Goal: Information Seeking & Learning: Check status

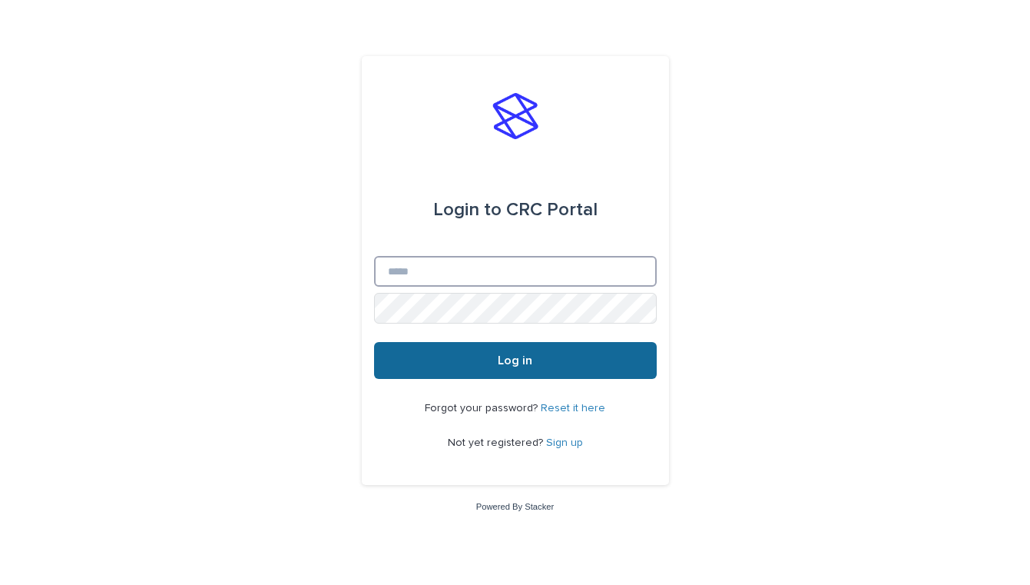
type input "**********"
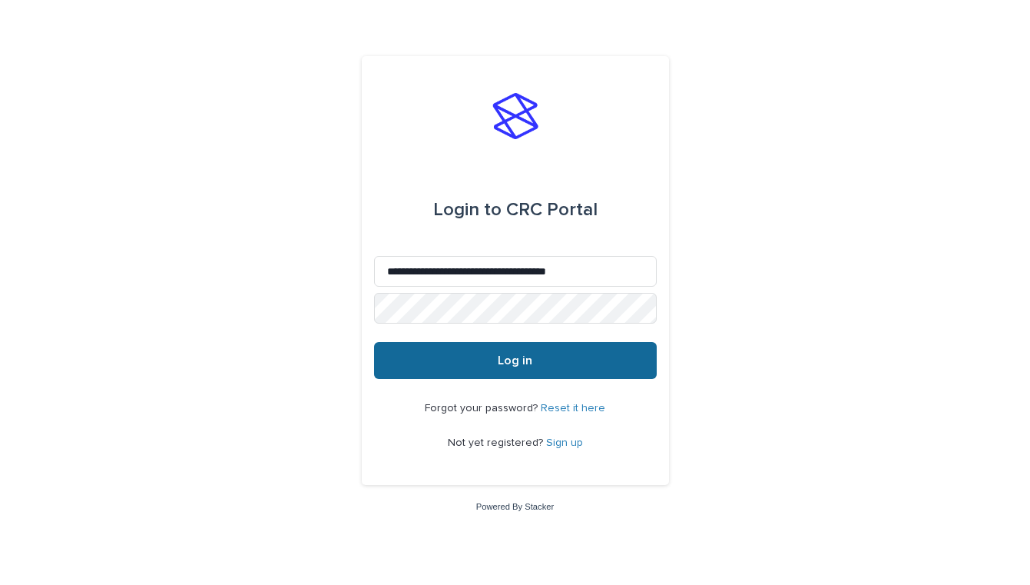
click at [500, 349] on button "Log in" at bounding box center [515, 360] width 283 height 37
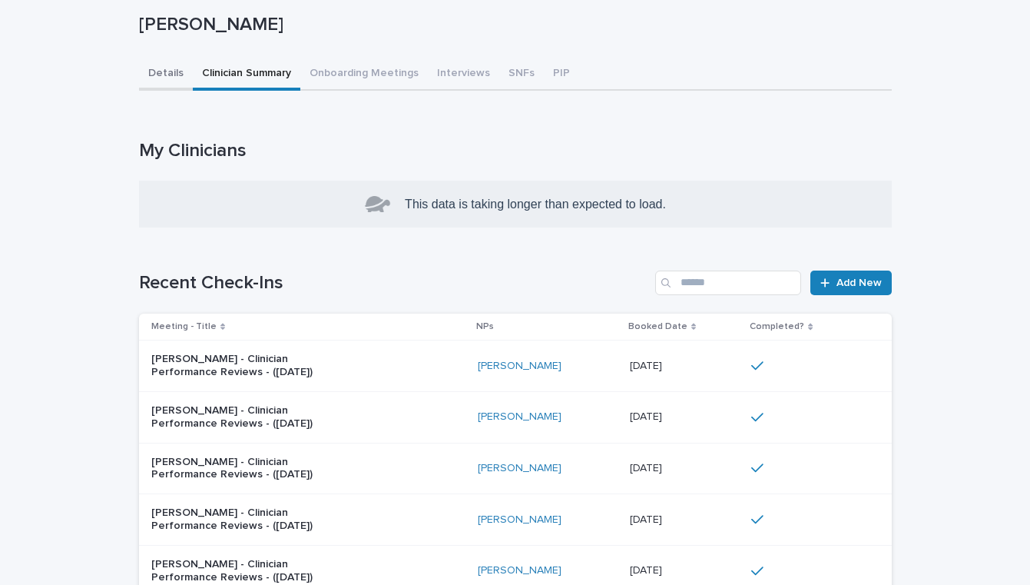
scroll to position [389, 0]
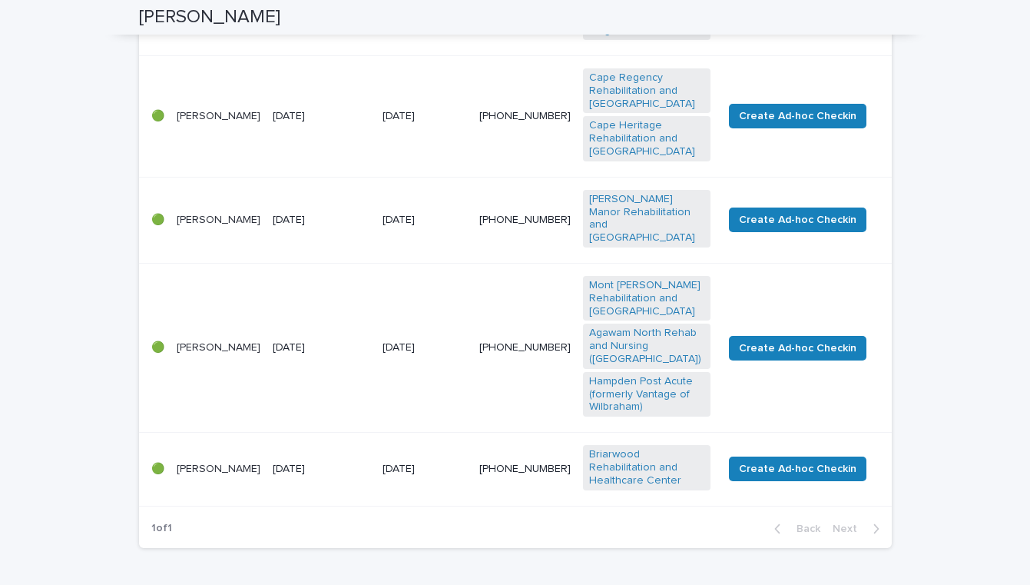
click at [200, 214] on p "[PERSON_NAME]" at bounding box center [219, 220] width 84 height 13
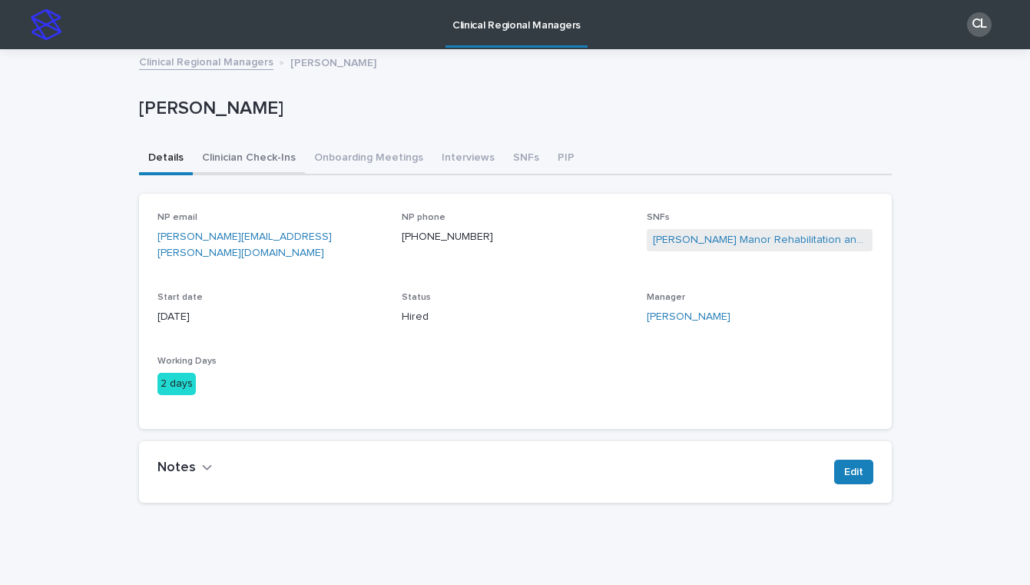
click at [234, 156] on button "Clinician Check-Ins" at bounding box center [249, 159] width 112 height 32
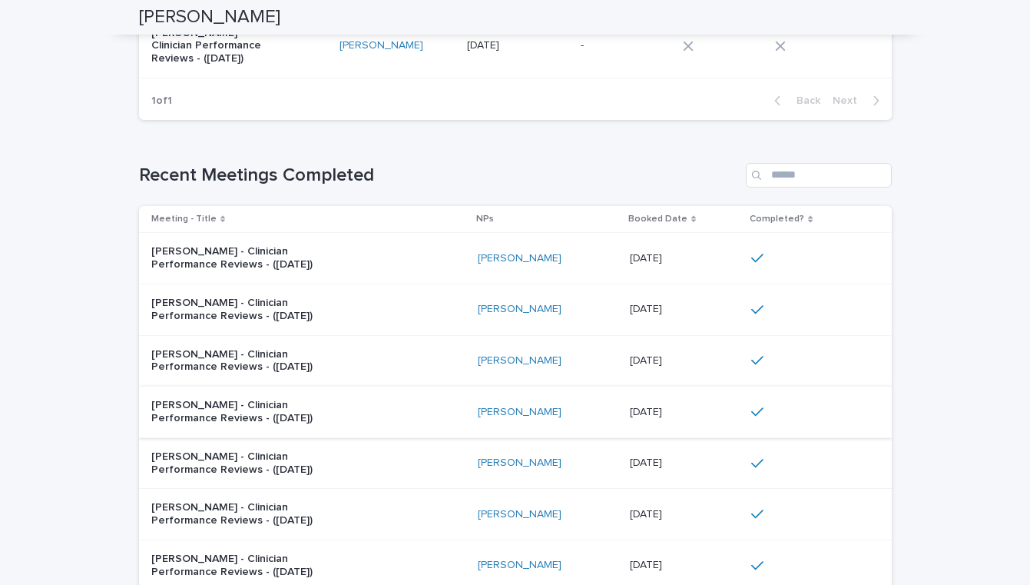
scroll to position [351, 0]
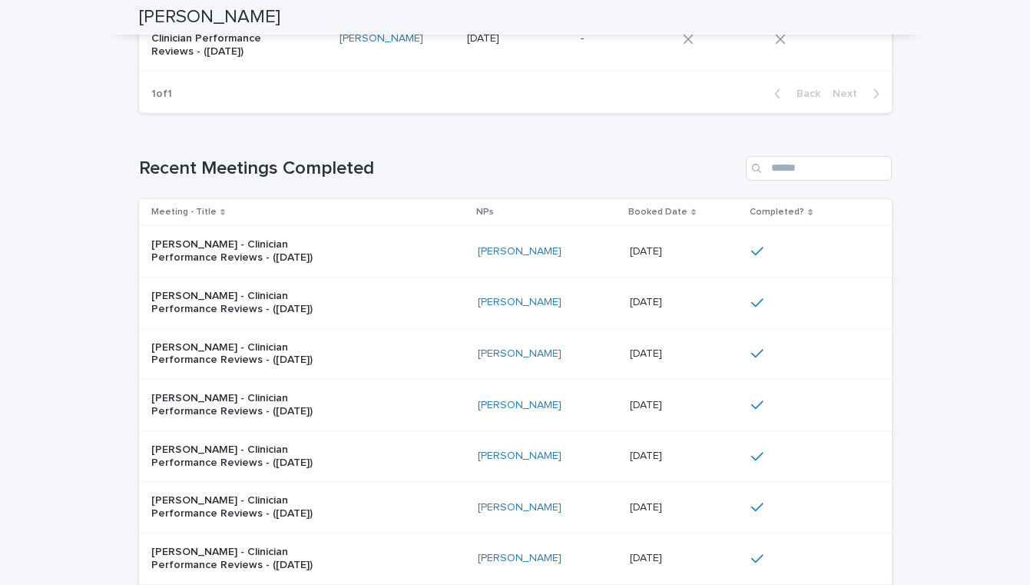
click at [366, 252] on div "[PERSON_NAME] - Clinician Performance Reviews - ([DATE])" at bounding box center [308, 251] width 314 height 38
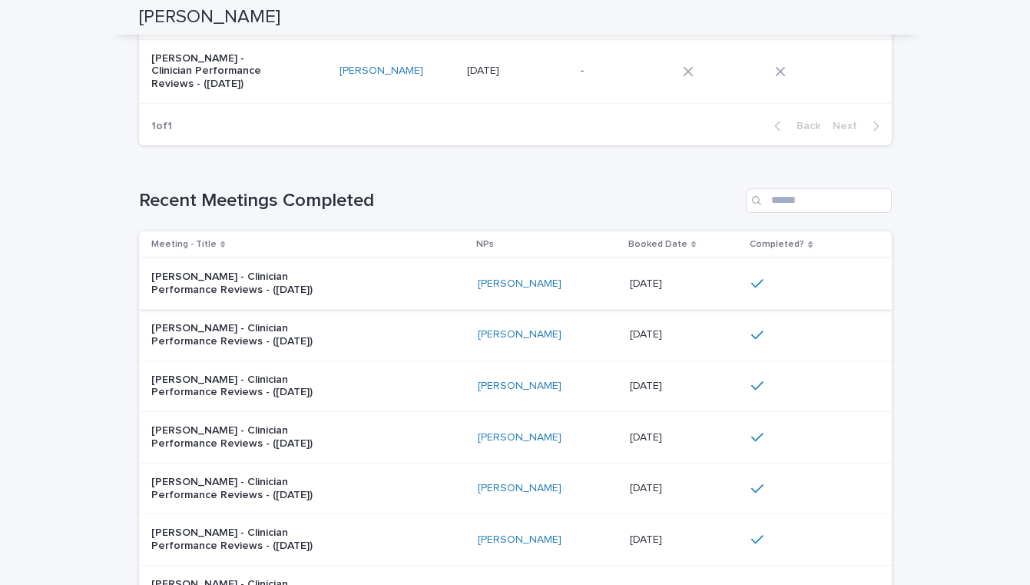
scroll to position [369, 0]
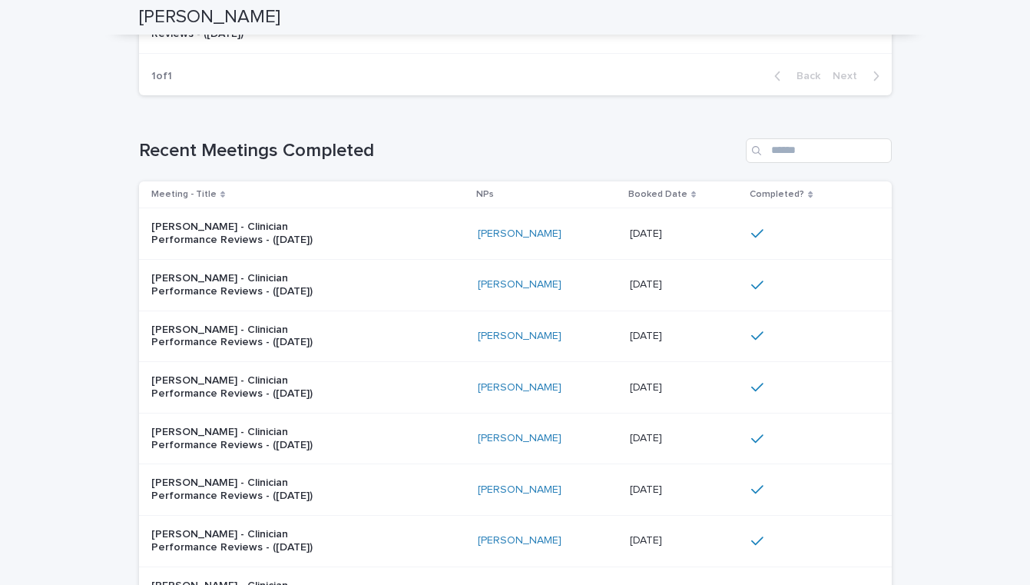
click at [424, 293] on div "[PERSON_NAME] - Clinician Performance Reviews - ([DATE])" at bounding box center [308, 285] width 314 height 38
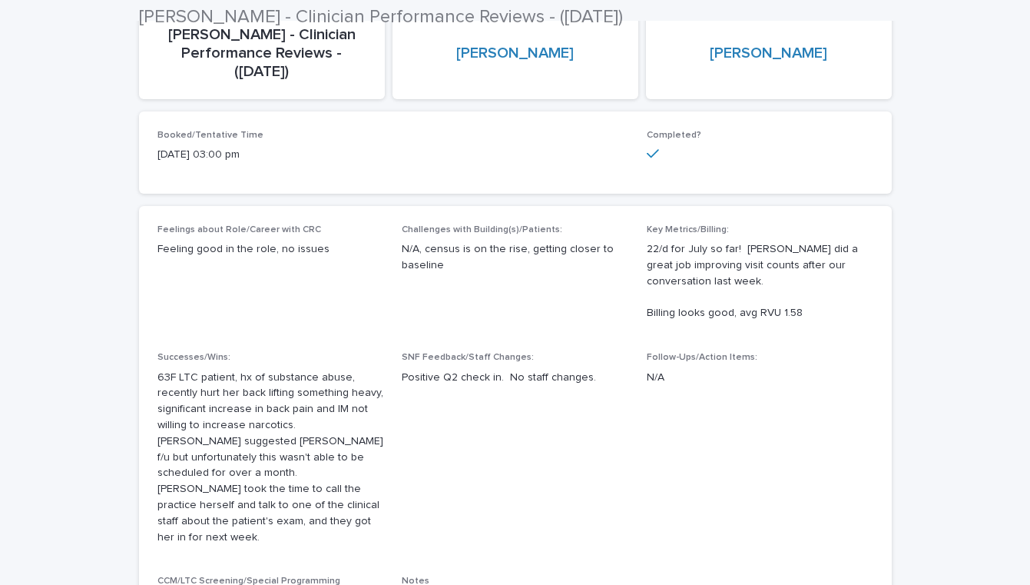
scroll to position [179, 0]
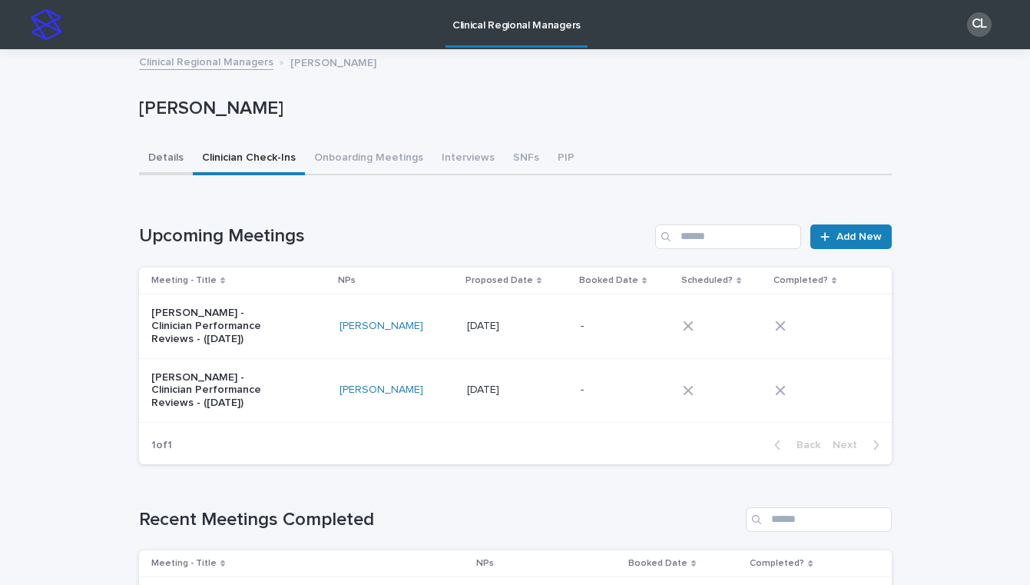
click at [154, 161] on button "Details" at bounding box center [166, 159] width 54 height 32
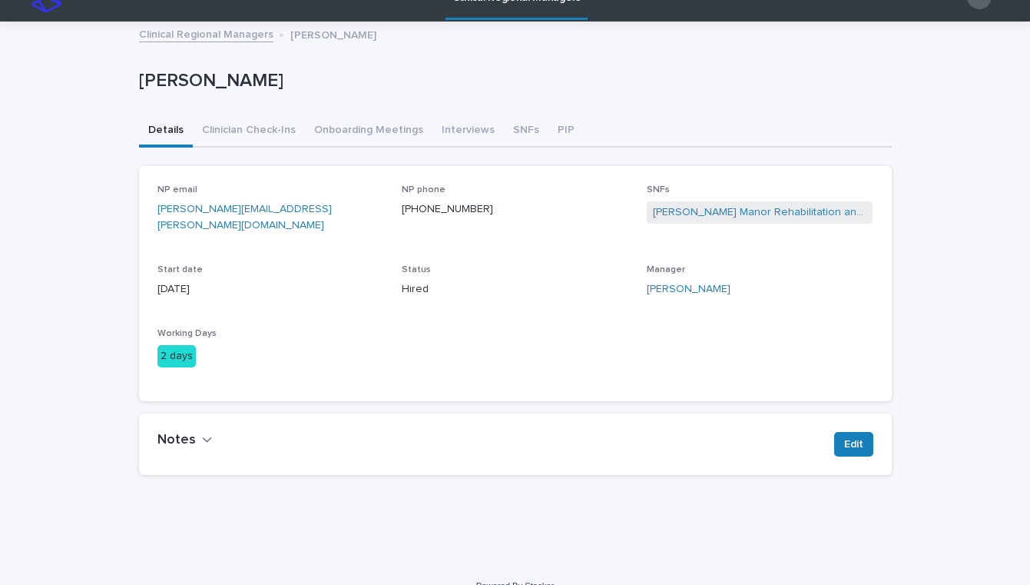
scroll to position [44, 0]
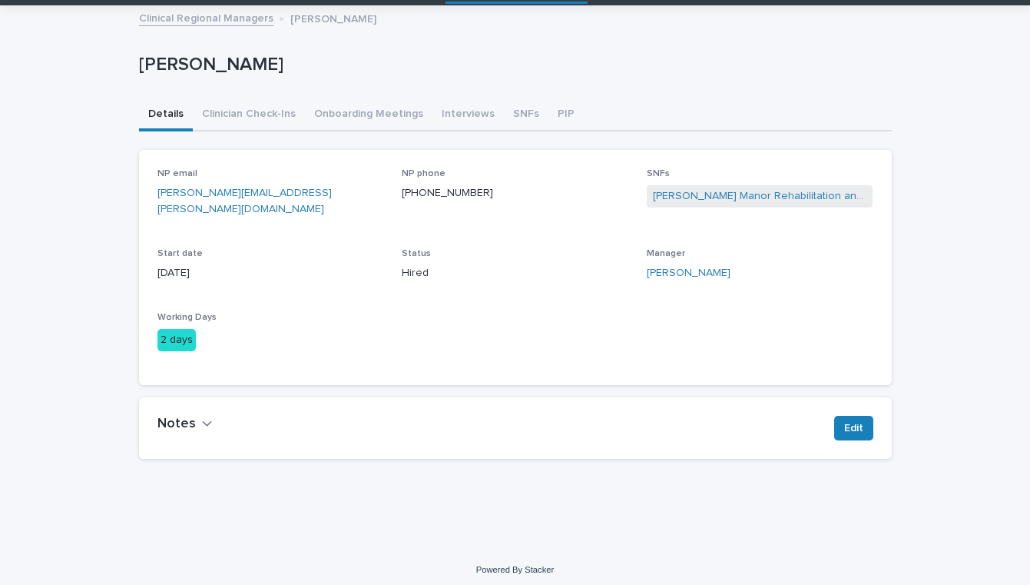
click at [183, 421] on h2 "Notes" at bounding box center [176, 424] width 38 height 17
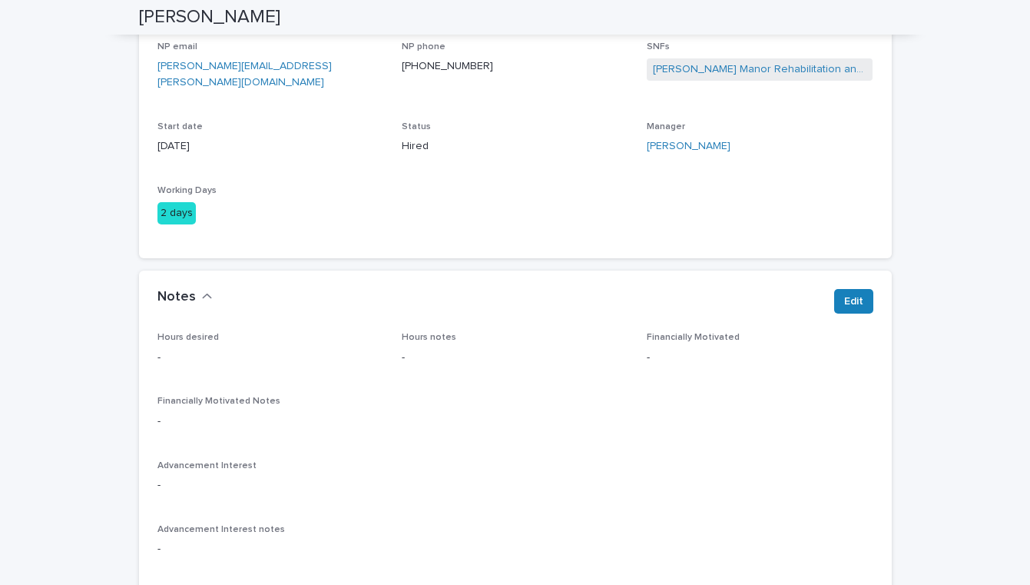
scroll to position [92, 0]
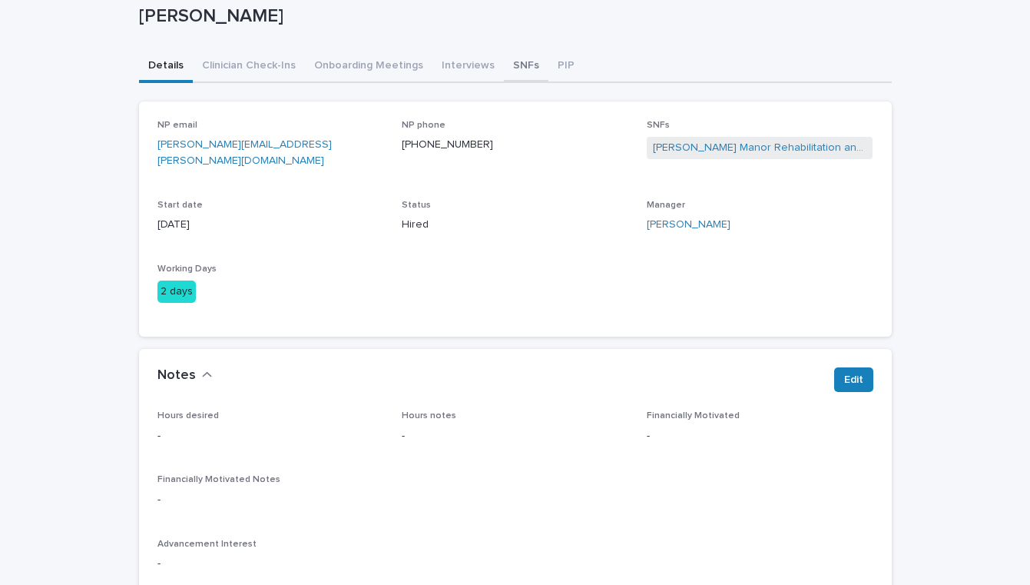
click at [525, 58] on div "Clinical Regional Managers CL Clinical Regional Managers [PERSON_NAME] Loading.…" at bounding box center [515, 573] width 1030 height 1330
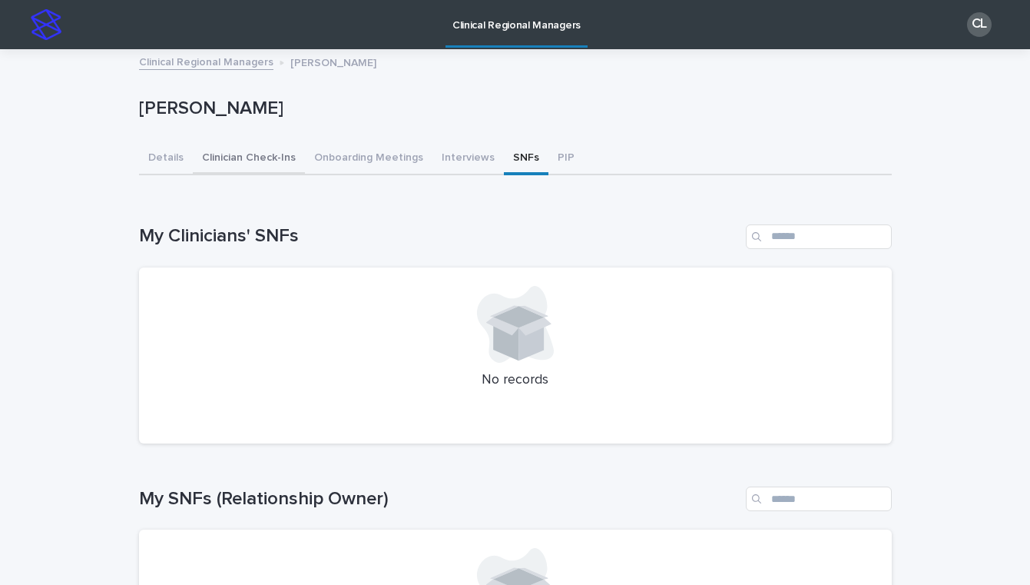
click at [248, 150] on button "Clinician Check-Ins" at bounding box center [249, 159] width 112 height 32
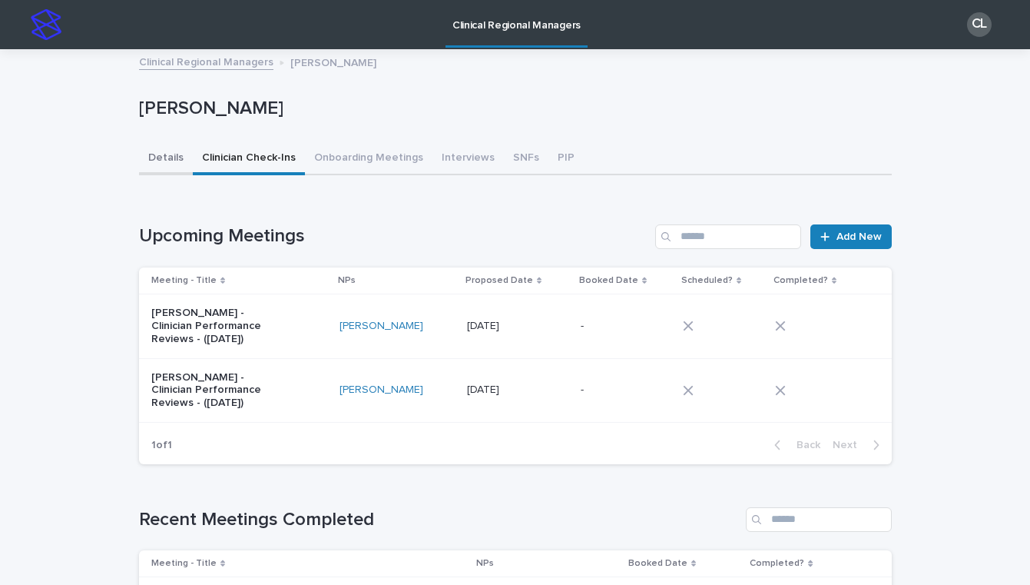
click at [156, 167] on button "Details" at bounding box center [166, 159] width 54 height 32
